Goal: Information Seeking & Learning: Understand process/instructions

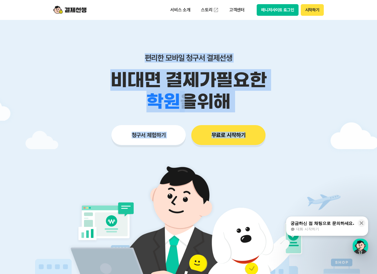
drag, startPoint x: 134, startPoint y: 51, endPoint x: 335, endPoint y: 136, distance: 218.2
click at [323, 130] on div "편리한 모바일 청구서 결제선생 비대면 결제가 필요한 학원 공부방 호텔 쇼핑몰 병원 배달 보험사 항공사 골프장 을 위해 청구서 체험하기 무료로 …" at bounding box center [189, 88] width 284 height 137
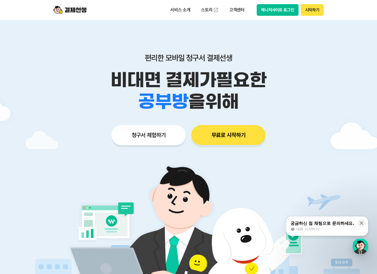
click at [336, 137] on div at bounding box center [188, 166] width 377 height 292
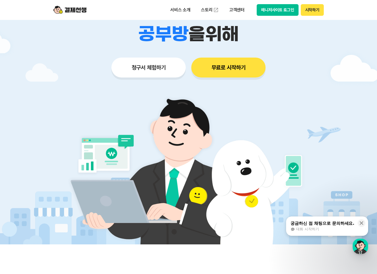
scroll to position [92, 0]
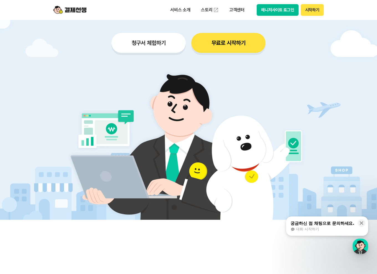
click at [101, 49] on div "청구서 체험하기 무료로 시작하기" at bounding box center [189, 43] width 284 height 20
click at [65, 6] on img at bounding box center [69, 10] width 33 height 11
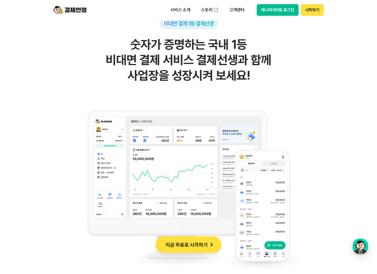
scroll to position [369, 0]
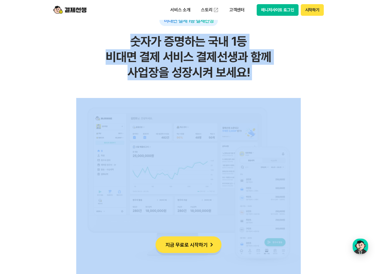
drag, startPoint x: 128, startPoint y: 83, endPoint x: 296, endPoint y: 166, distance: 187.5
click at [296, 166] on div "비대면 결제 1등 결제선생 숫자가 증명하는 국내 1등 비대면 결제 서비스 결제선생과 함께 사업장을 성장시켜 보세요!" at bounding box center [189, 145] width 272 height 260
click at [321, 166] on div "비대면 결제 1등 결제선생 숫자가 증명하는 국내 1등 비대면 결제 서비스 결제선생과 함께 사업장을 성장시켜 보세요!" at bounding box center [189, 145] width 272 height 260
click at [83, 159] on img at bounding box center [188, 186] width 224 height 177
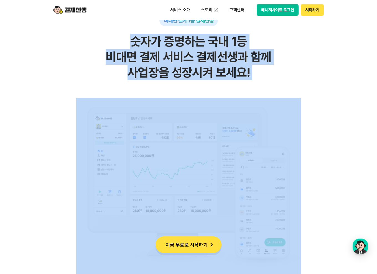
drag, startPoint x: 45, startPoint y: 165, endPoint x: 45, endPoint y: 161, distance: 3.9
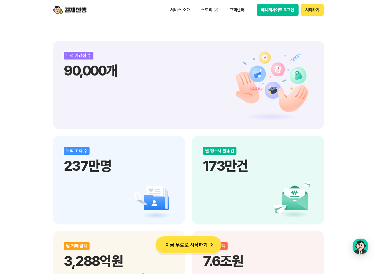
scroll to position [646, 0]
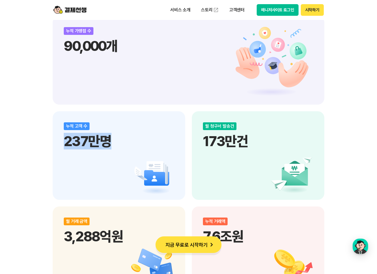
drag, startPoint x: 30, startPoint y: 159, endPoint x: 125, endPoint y: 162, distance: 94.8
click at [174, 168] on div "비대면 결제 1등 결제선생 숫자가 증명하는 국내 1등 비대면 결제 서비스 결제선생과 함께 사업장을 성장시켜 보세요! 누적 가맹점 수 90,00…" at bounding box center [188, 154] width 377 height 977
click at [31, 150] on div "비대면 결제 1등 결제선생 숫자가 증명하는 국내 1등 비대면 결제 서비스 결제선생과 함께 사업장을 성장시켜 보세요! 누적 가맹점 수 90,00…" at bounding box center [188, 154] width 377 height 977
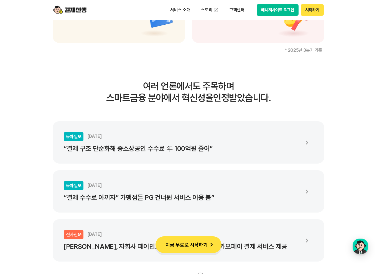
scroll to position [924, 0]
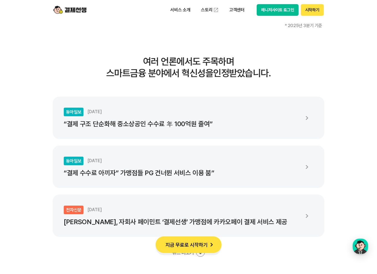
click at [292, 175] on p "“결제 수수료 아끼자” 가맹점들 PG 건너뛴 서비스 이용 붐”" at bounding box center [182, 173] width 236 height 8
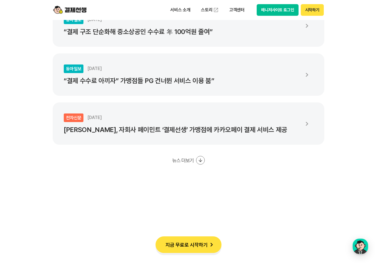
click at [186, 159] on button "뉴스 더보기" at bounding box center [188, 160] width 33 height 9
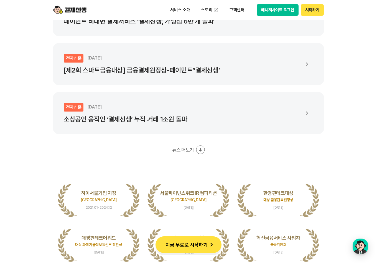
scroll to position [1293, 0]
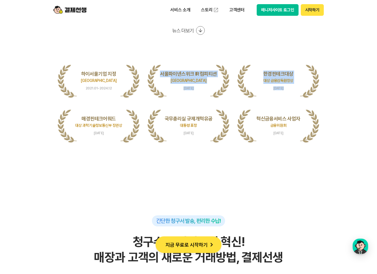
drag, startPoint x: 57, startPoint y: 115, endPoint x: 112, endPoint y: 71, distance: 70.6
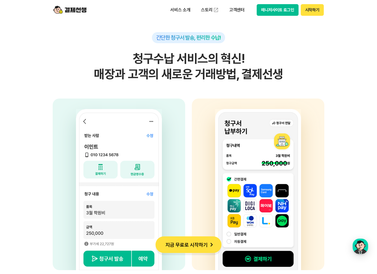
scroll to position [1478, 0]
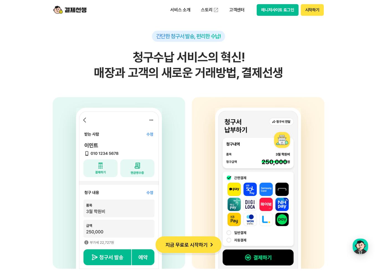
click at [16, 92] on section "간단한 청구서 발송, 편리한 수납! 청구수납 서비스의 혁신! 매장과 고객의 새로운 거래방법, 결제선생 사업자 고객의 휴대전화번호, 금액, 사유…" at bounding box center [188, 133] width 377 height 349
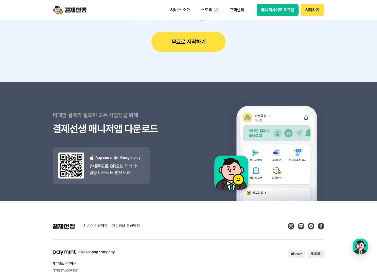
scroll to position [5090, 0]
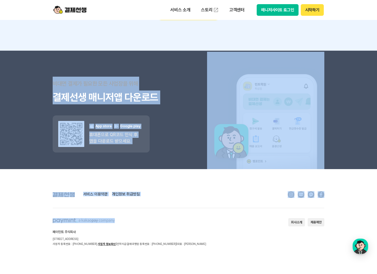
drag, startPoint x: 71, startPoint y: 156, endPoint x: 135, endPoint y: 217, distance: 88.2
click at [135, 217] on div "서비스 이용약관 개인정보 취급방침 페이민트 주식회사 [STREET_ADDRESS] 사업자 등록번호 : [PHONE_NUMBER] 사업자 정보확…" at bounding box center [189, 218] width 272 height 55
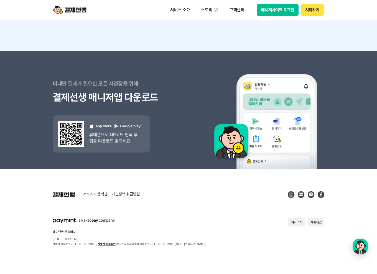
drag, startPoint x: 106, startPoint y: 240, endPoint x: 109, endPoint y: 239, distance: 3.6
click at [109, 239] on p "[STREET_ADDRESS]" at bounding box center [130, 239] width 154 height 5
drag, startPoint x: 111, startPoint y: 239, endPoint x: 90, endPoint y: 239, distance: 21.3
click at [93, 239] on p "[STREET_ADDRESS]" at bounding box center [130, 239] width 154 height 5
click at [88, 240] on p "[STREET_ADDRESS]" at bounding box center [130, 239] width 154 height 5
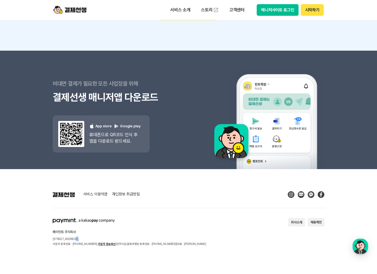
click at [88, 240] on p "[STREET_ADDRESS]" at bounding box center [130, 239] width 154 height 5
drag, startPoint x: 91, startPoint y: 239, endPoint x: 107, endPoint y: 237, distance: 16.2
click at [107, 237] on p "[STREET_ADDRESS]" at bounding box center [130, 239] width 154 height 5
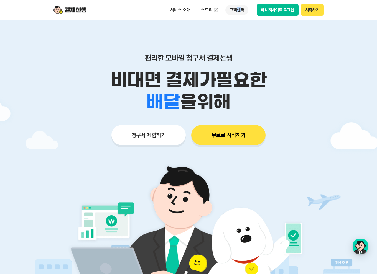
click at [238, 9] on p "고객센터" at bounding box center [236, 10] width 23 height 10
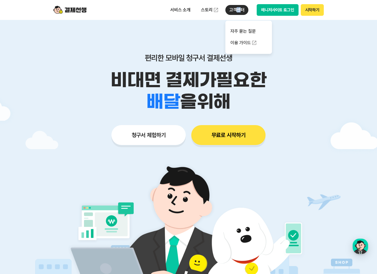
click at [238, 9] on p "고객센터" at bounding box center [236, 10] width 23 height 10
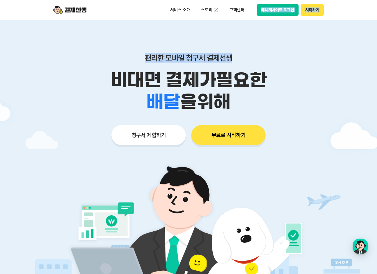
drag, startPoint x: 235, startPoint y: 21, endPoint x: 234, endPoint y: 25, distance: 4.7
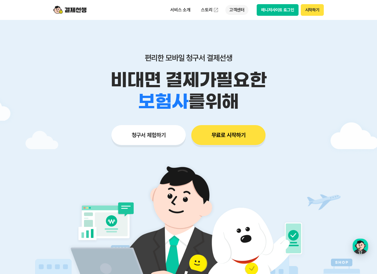
drag, startPoint x: 235, startPoint y: 7, endPoint x: 235, endPoint y: 11, distance: 3.9
click at [235, 8] on p "고객센터" at bounding box center [236, 10] width 23 height 10
click at [237, 39] on link "이용 가이드" at bounding box center [248, 44] width 47 height 12
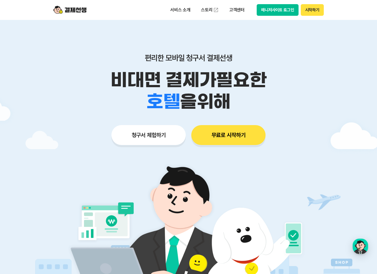
scroll to position [5090, 0]
